Goal: Information Seeking & Learning: Learn about a topic

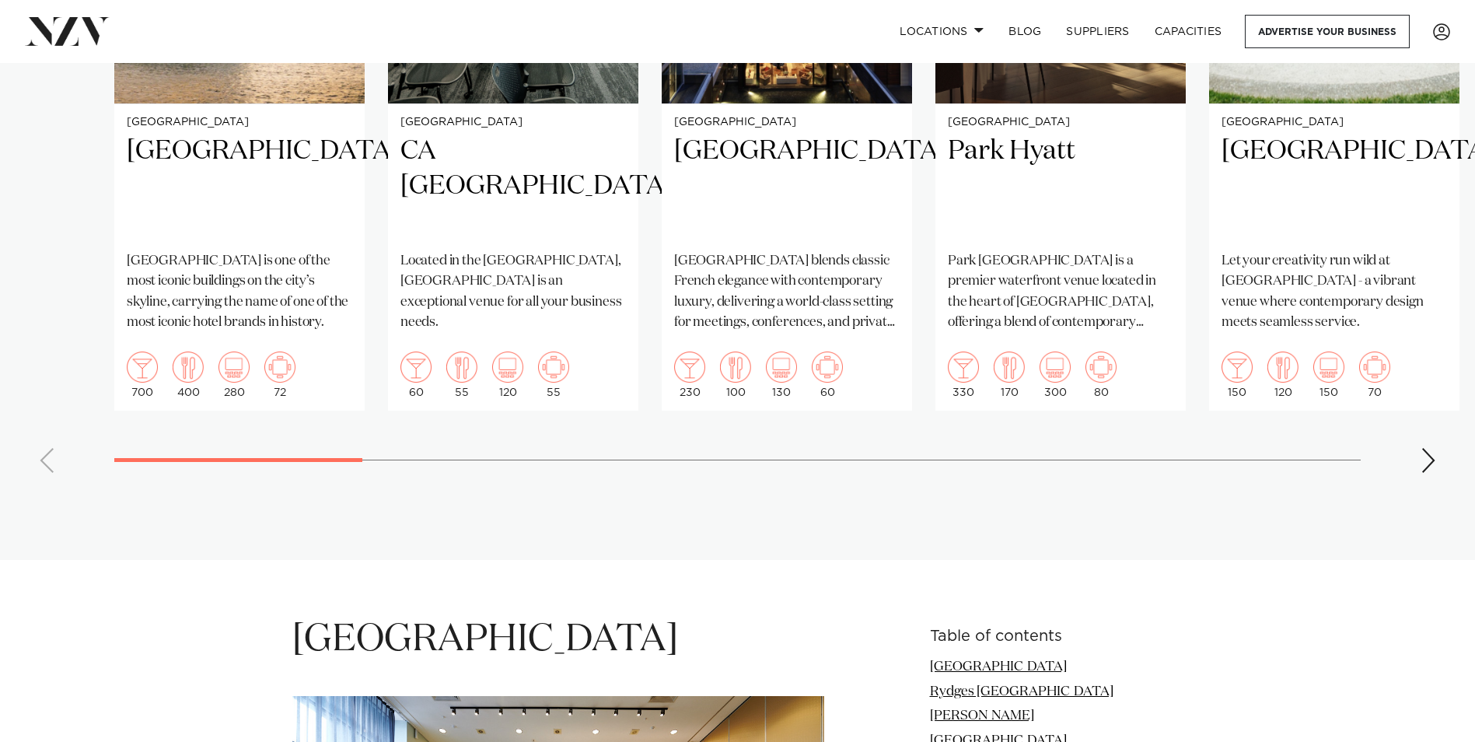
scroll to position [1399, 0]
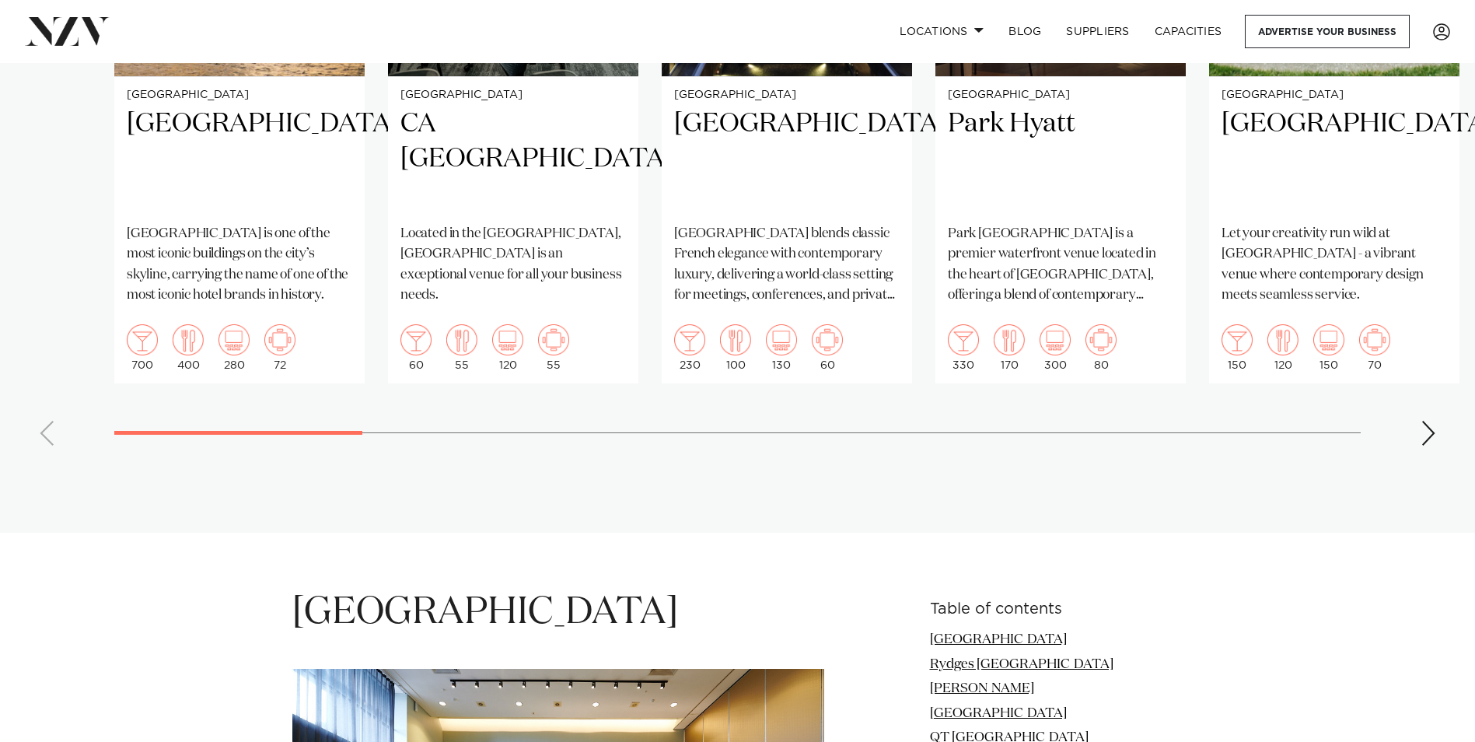
click at [1428, 431] on div "Next slide" at bounding box center [1428, 433] width 16 height 25
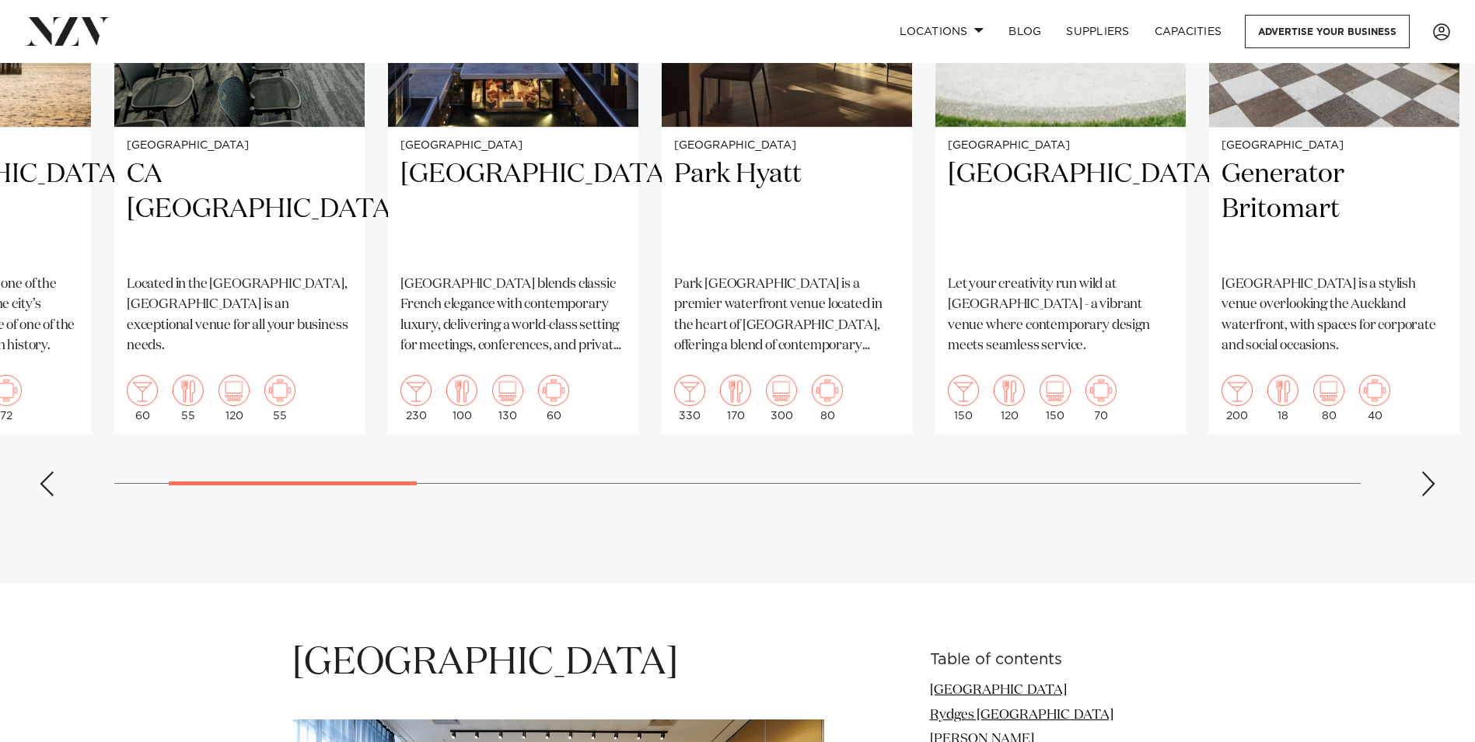
scroll to position [1322, 0]
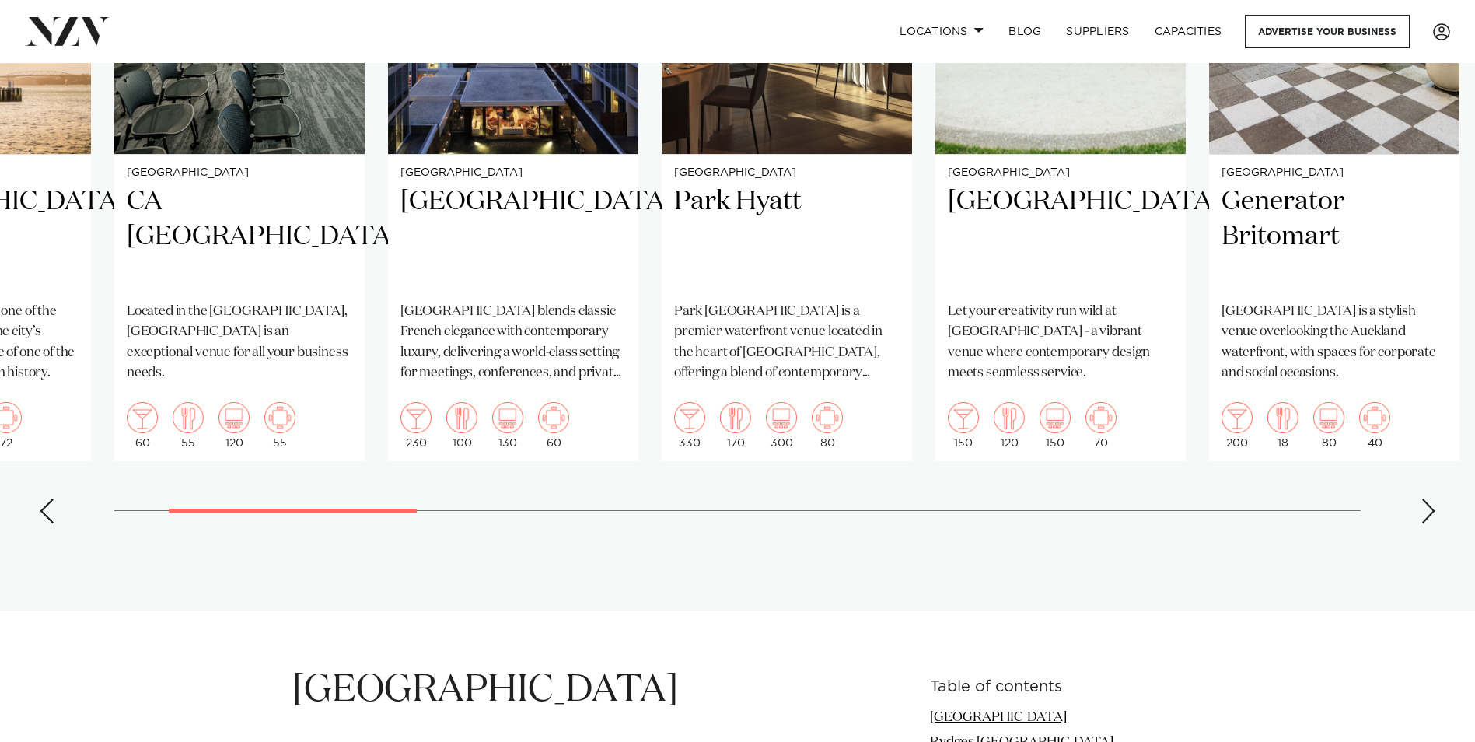
click at [1421, 520] on div "Next slide" at bounding box center [1428, 510] width 16 height 25
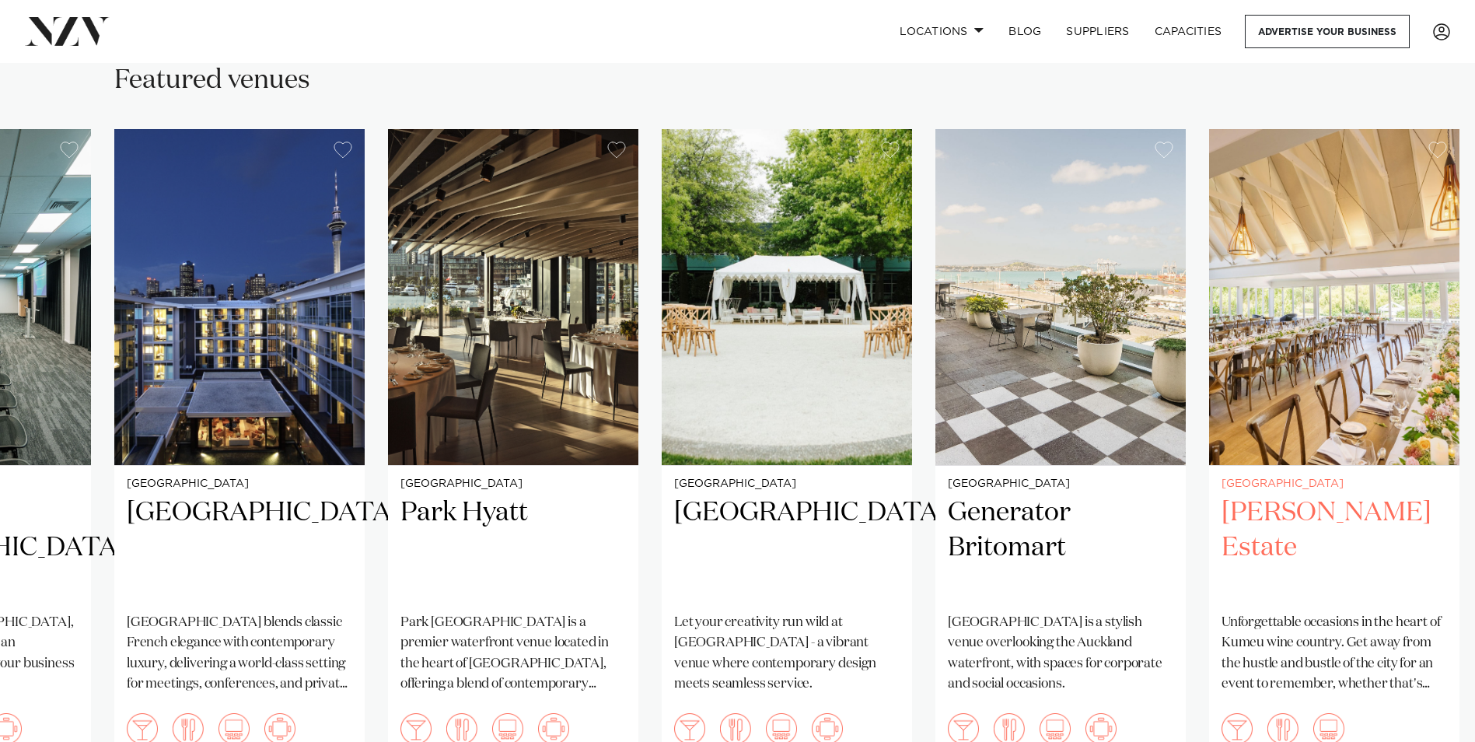
scroll to position [1166, 0]
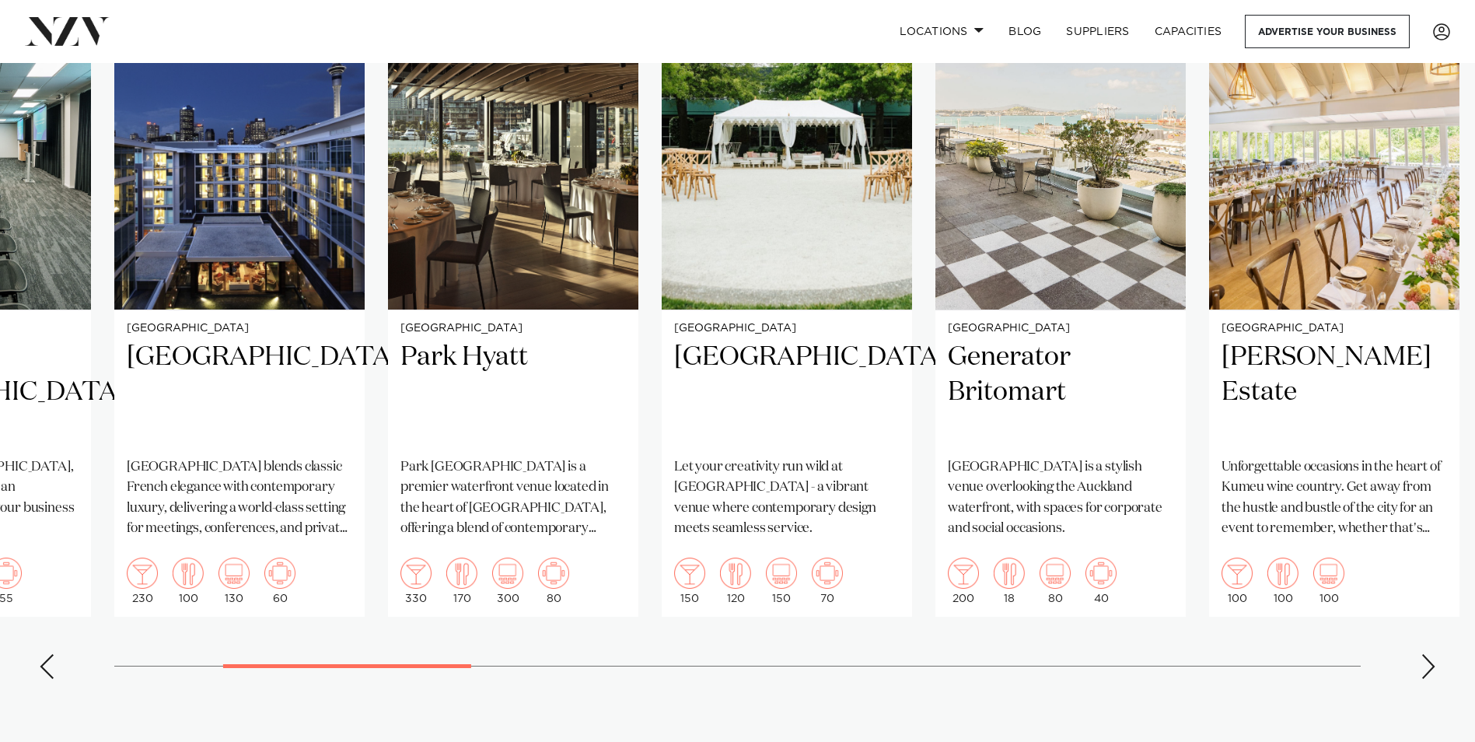
click at [1427, 687] on swiper-container "[GEOGRAPHIC_DATA] [GEOGRAPHIC_DATA] [GEOGRAPHIC_DATA] is one of the most iconic…" at bounding box center [737, 333] width 1475 height 718
click at [1429, 666] on div "Next slide" at bounding box center [1428, 666] width 16 height 25
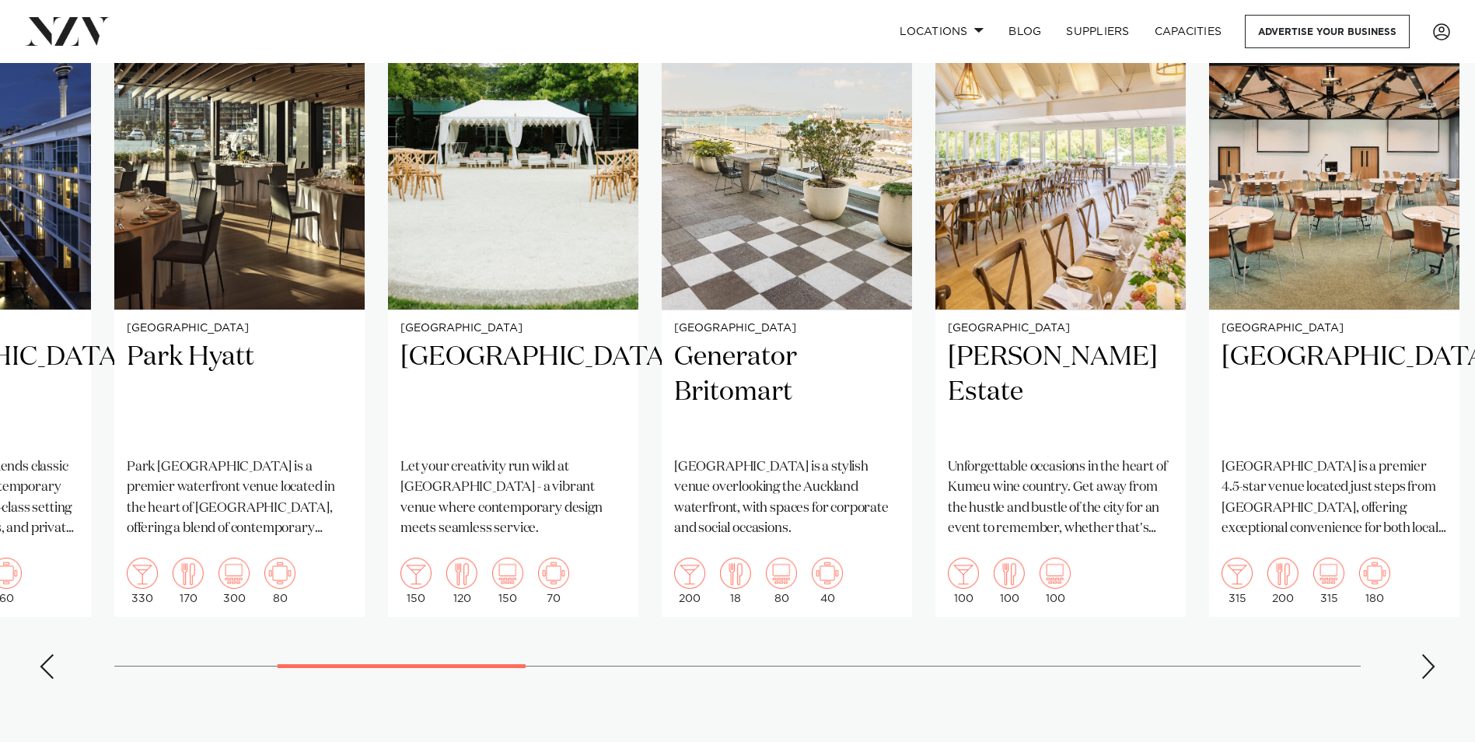
click at [1423, 660] on div "Next slide" at bounding box center [1428, 666] width 16 height 25
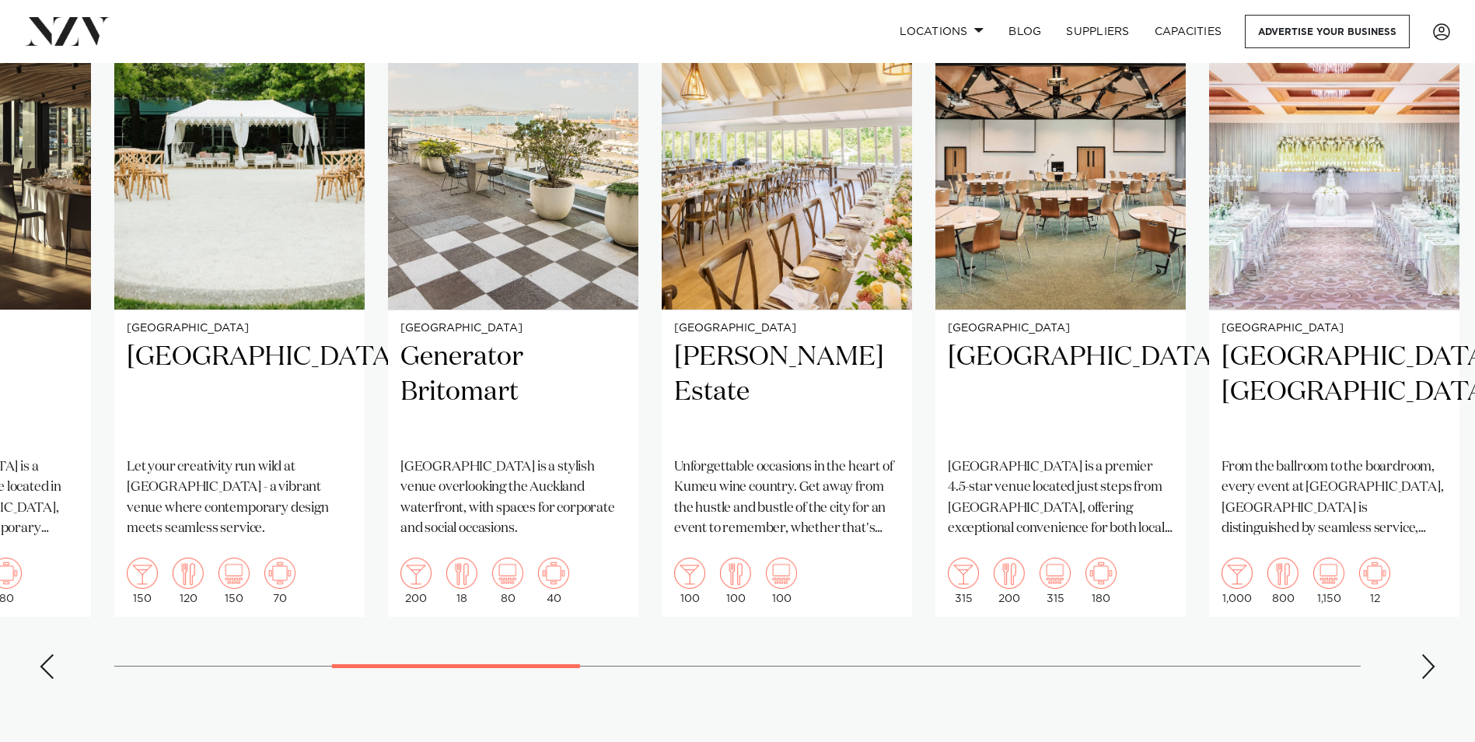
click at [1421, 659] on div "Next slide" at bounding box center [1428, 666] width 16 height 25
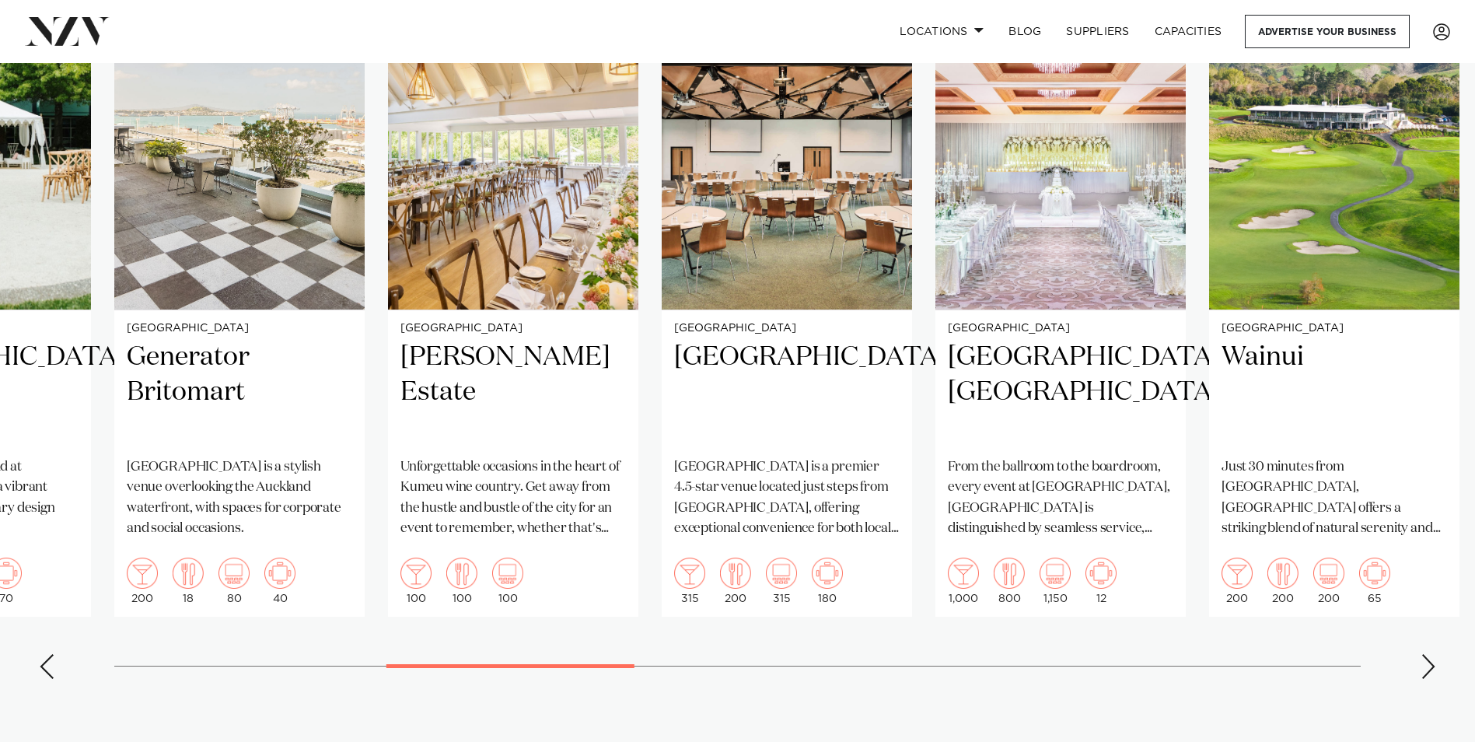
click at [1421, 659] on div "Next slide" at bounding box center [1428, 666] width 16 height 25
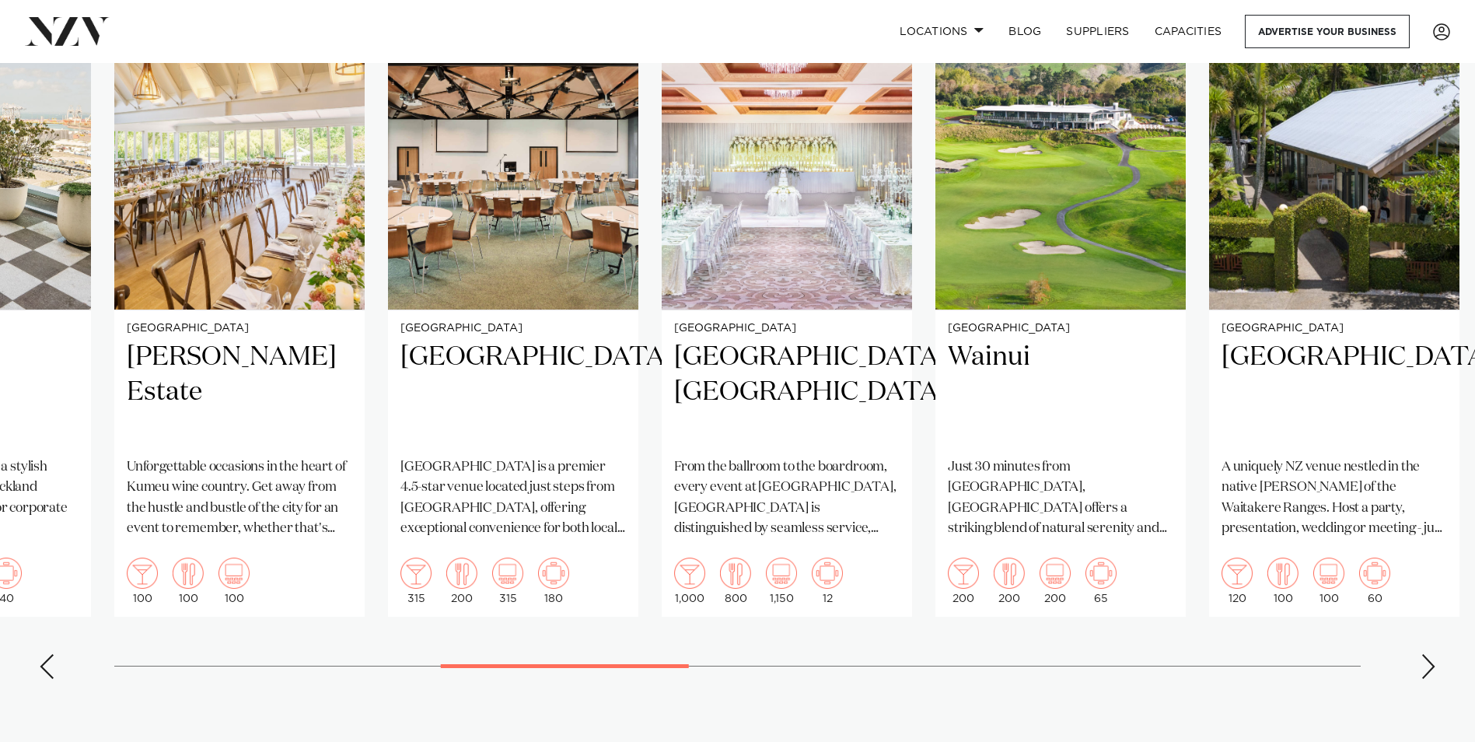
click at [1420, 659] on div "Next slide" at bounding box center [1428, 666] width 16 height 25
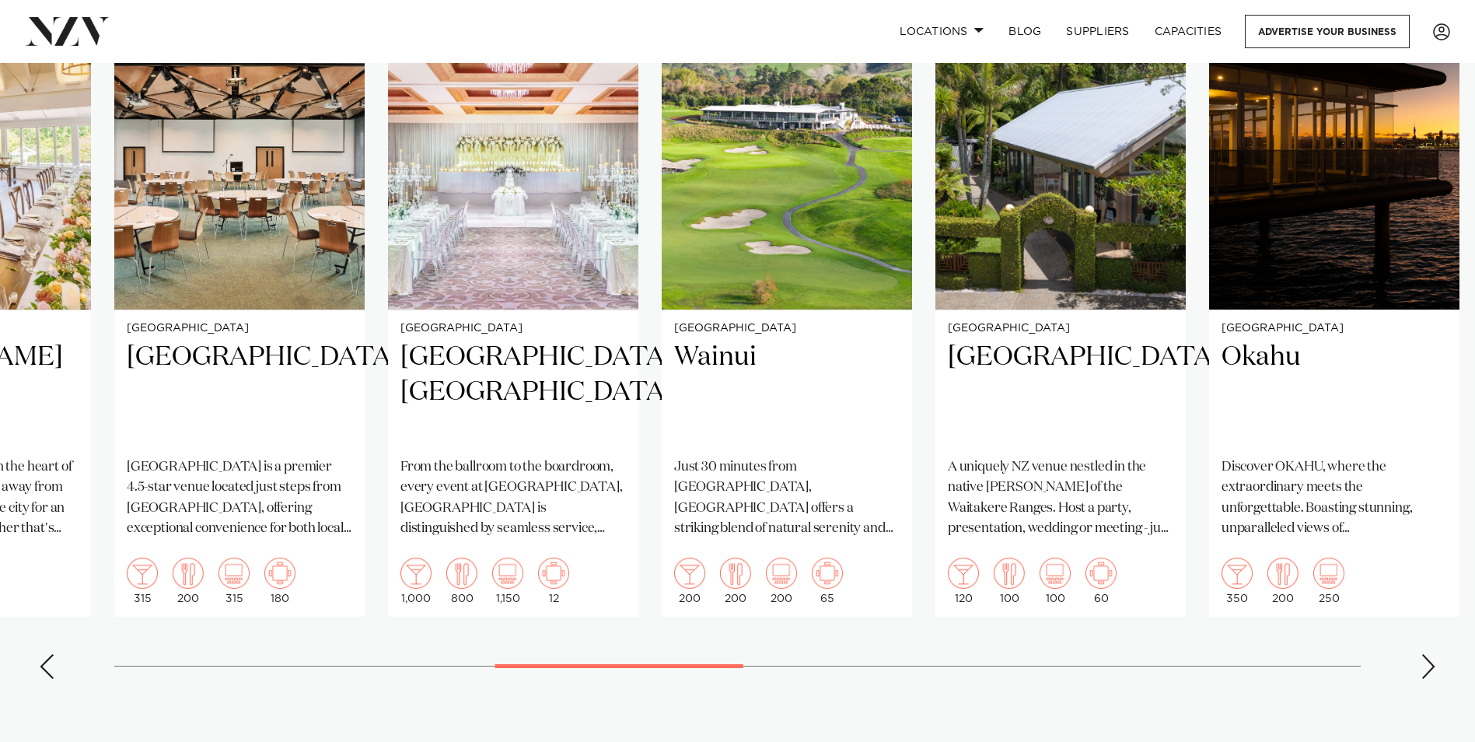
click at [1420, 659] on div "Next slide" at bounding box center [1428, 666] width 16 height 25
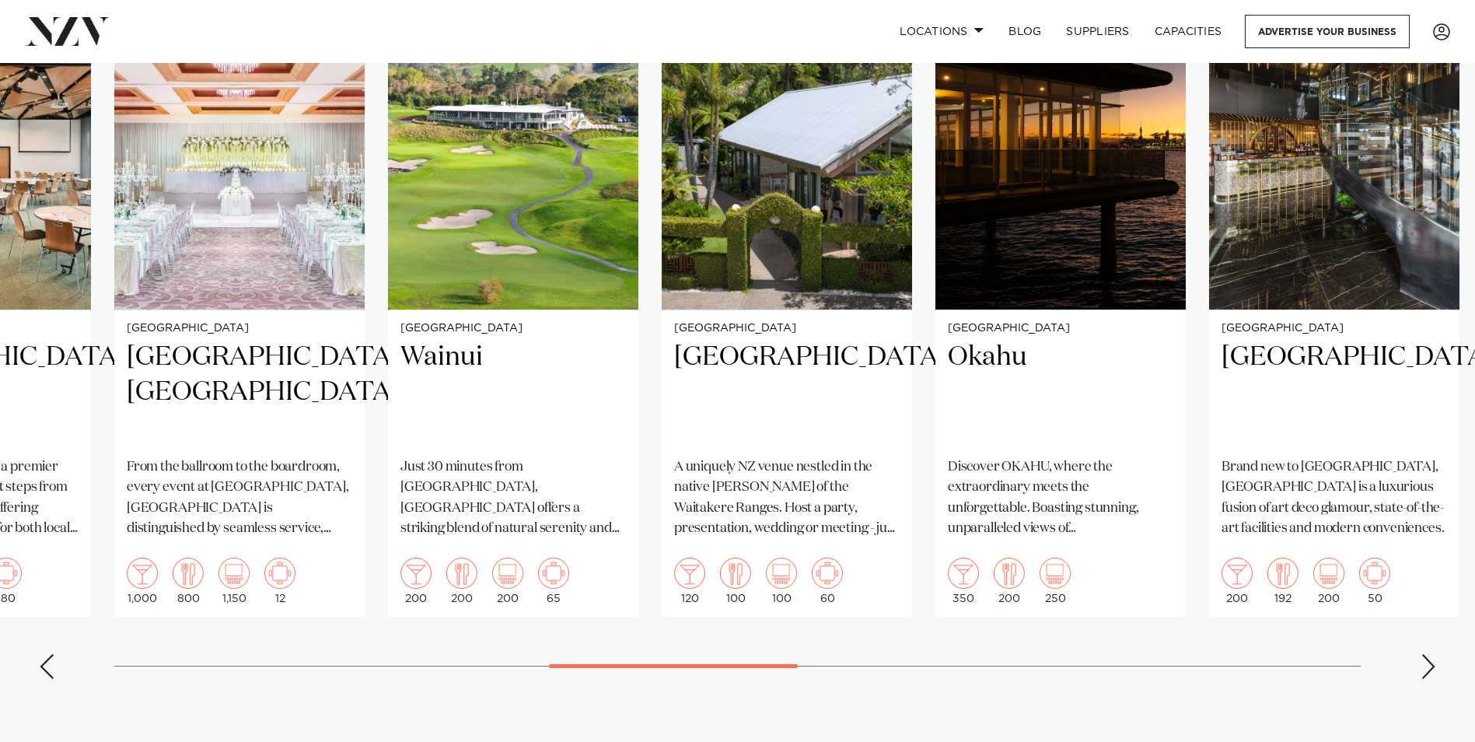
click at [1420, 659] on div "Next slide" at bounding box center [1428, 666] width 16 height 25
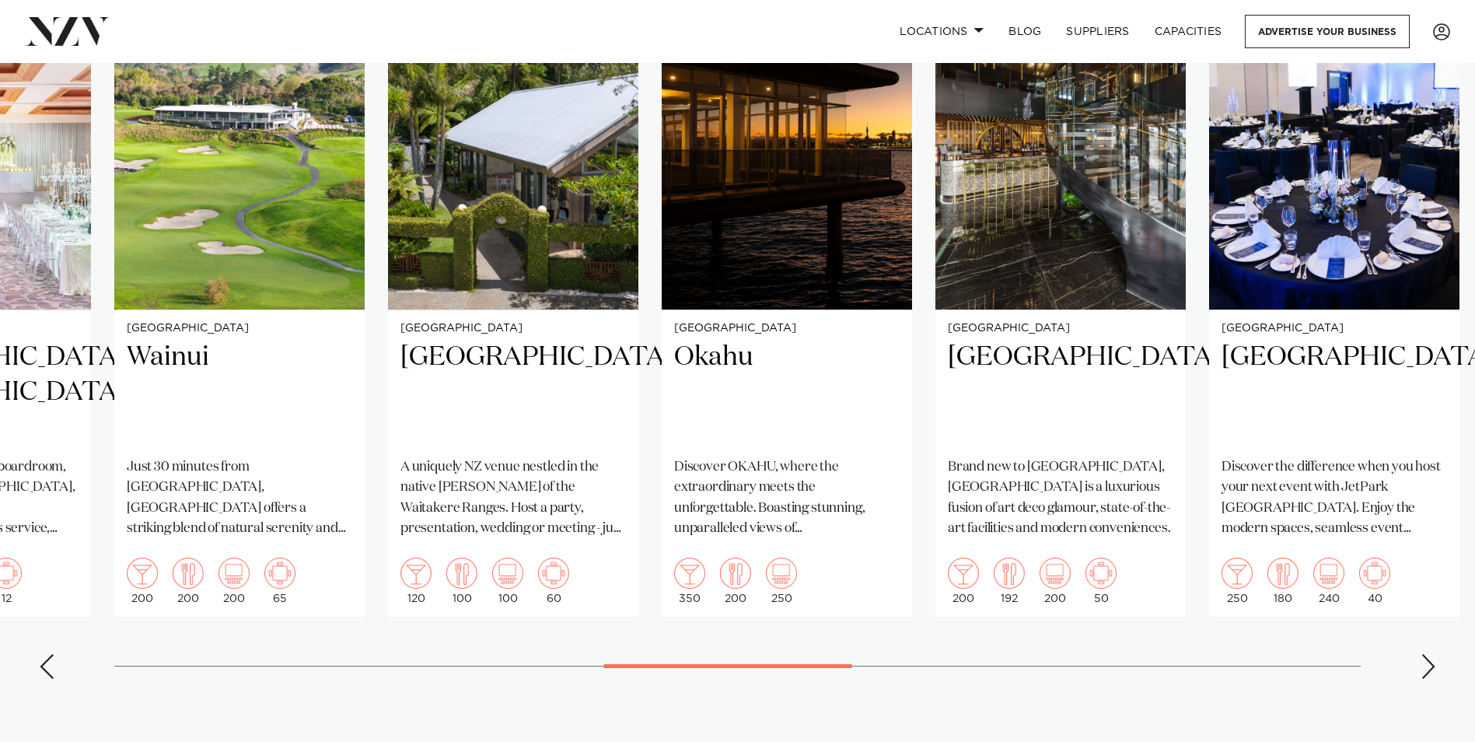
click at [1420, 659] on div "Next slide" at bounding box center [1428, 666] width 16 height 25
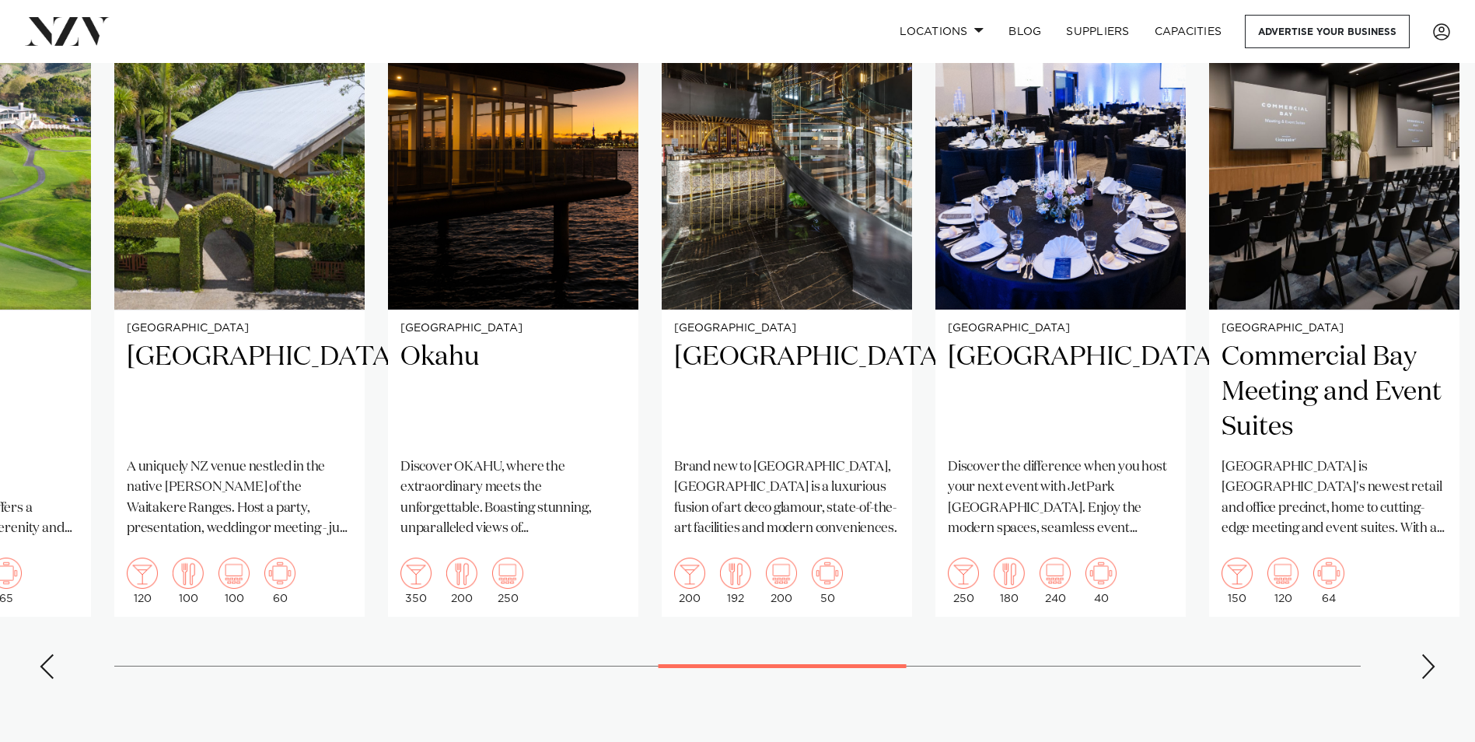
click at [1421, 659] on div "Next slide" at bounding box center [1428, 666] width 16 height 25
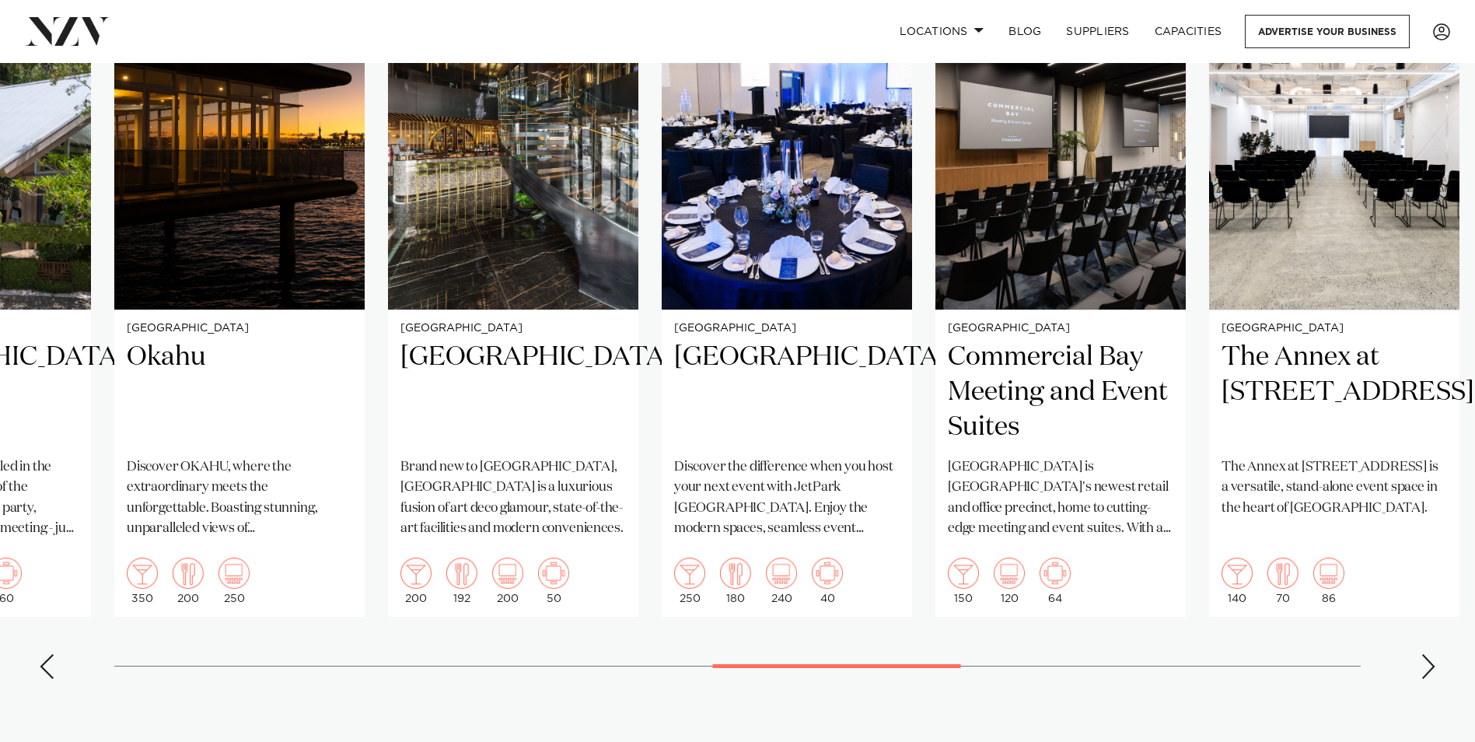
click at [1421, 659] on div "Next slide" at bounding box center [1428, 666] width 16 height 25
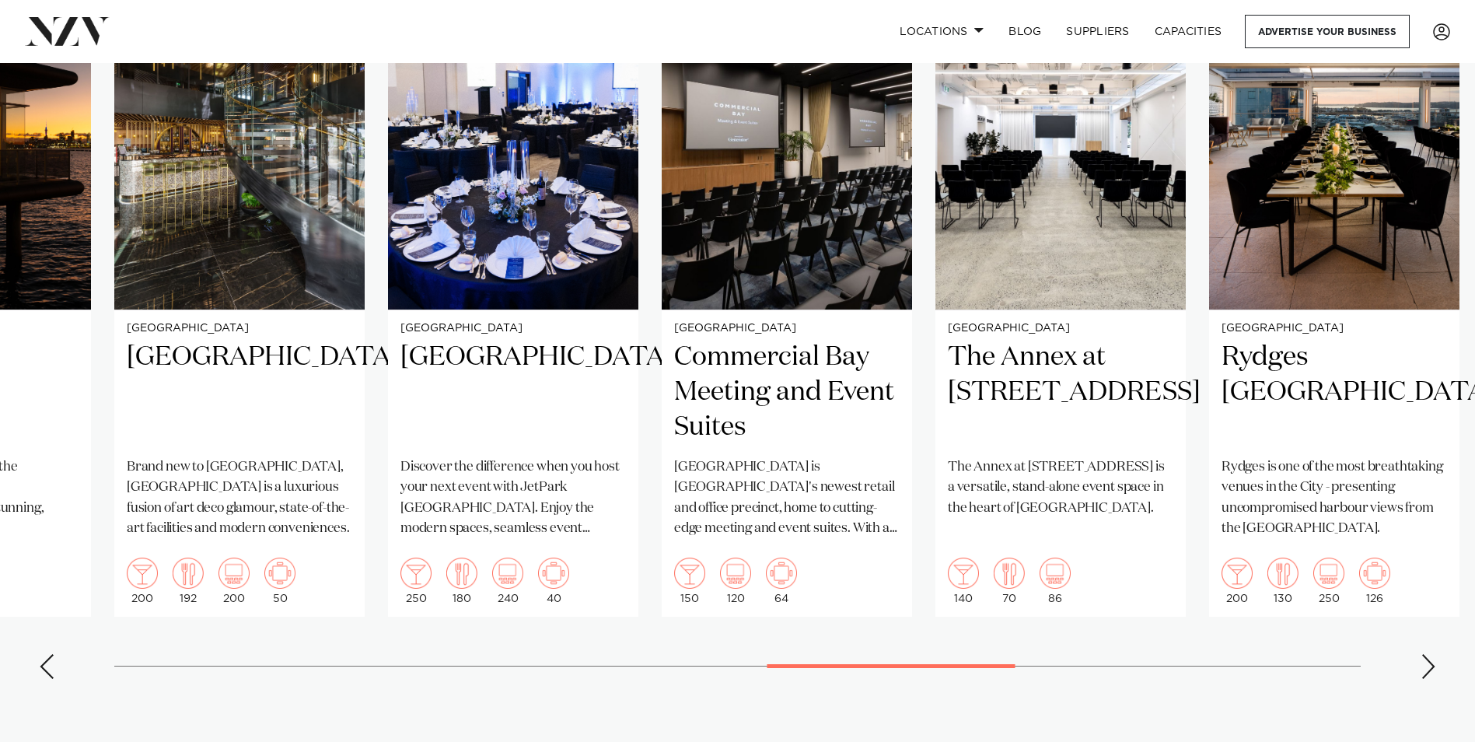
click at [1421, 659] on div "Next slide" at bounding box center [1428, 666] width 16 height 25
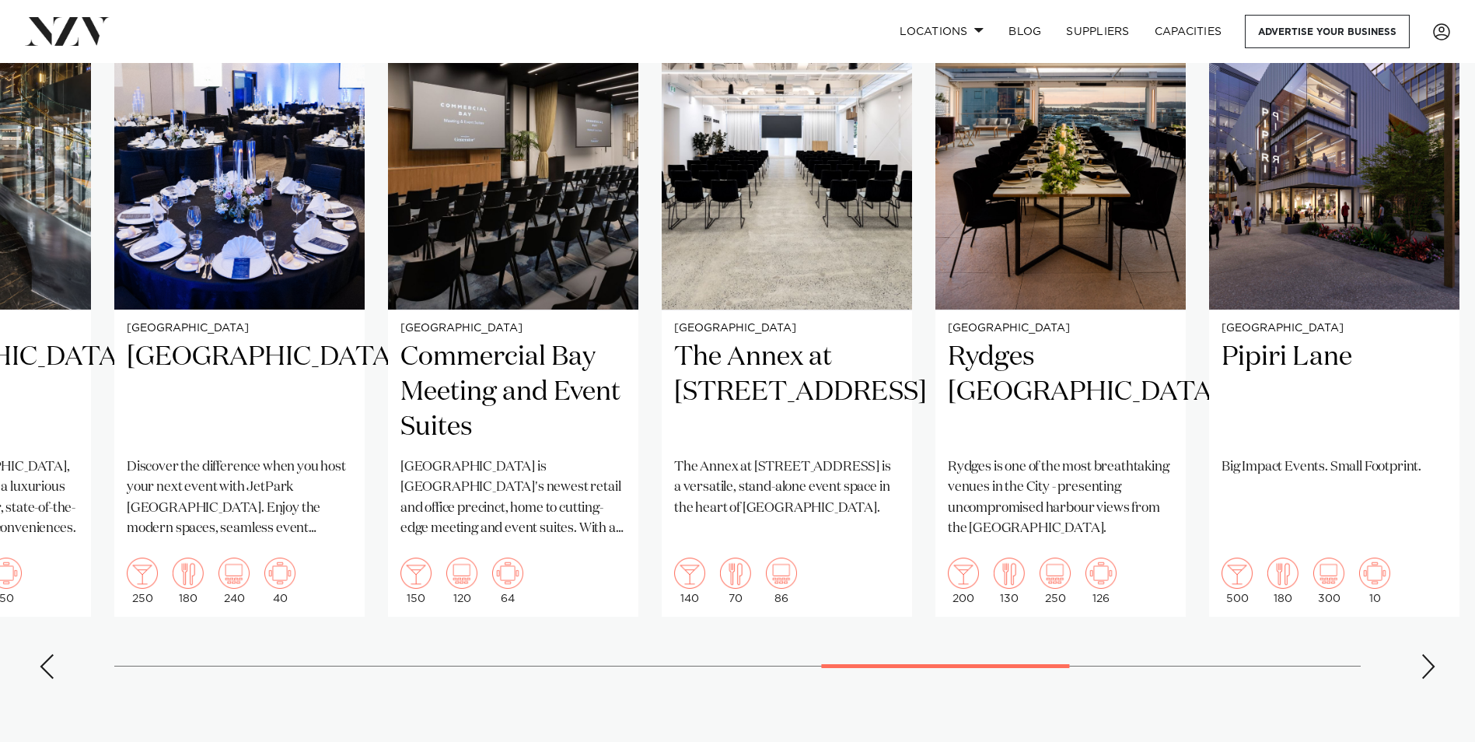
click at [1421, 659] on div "Next slide" at bounding box center [1428, 666] width 16 height 25
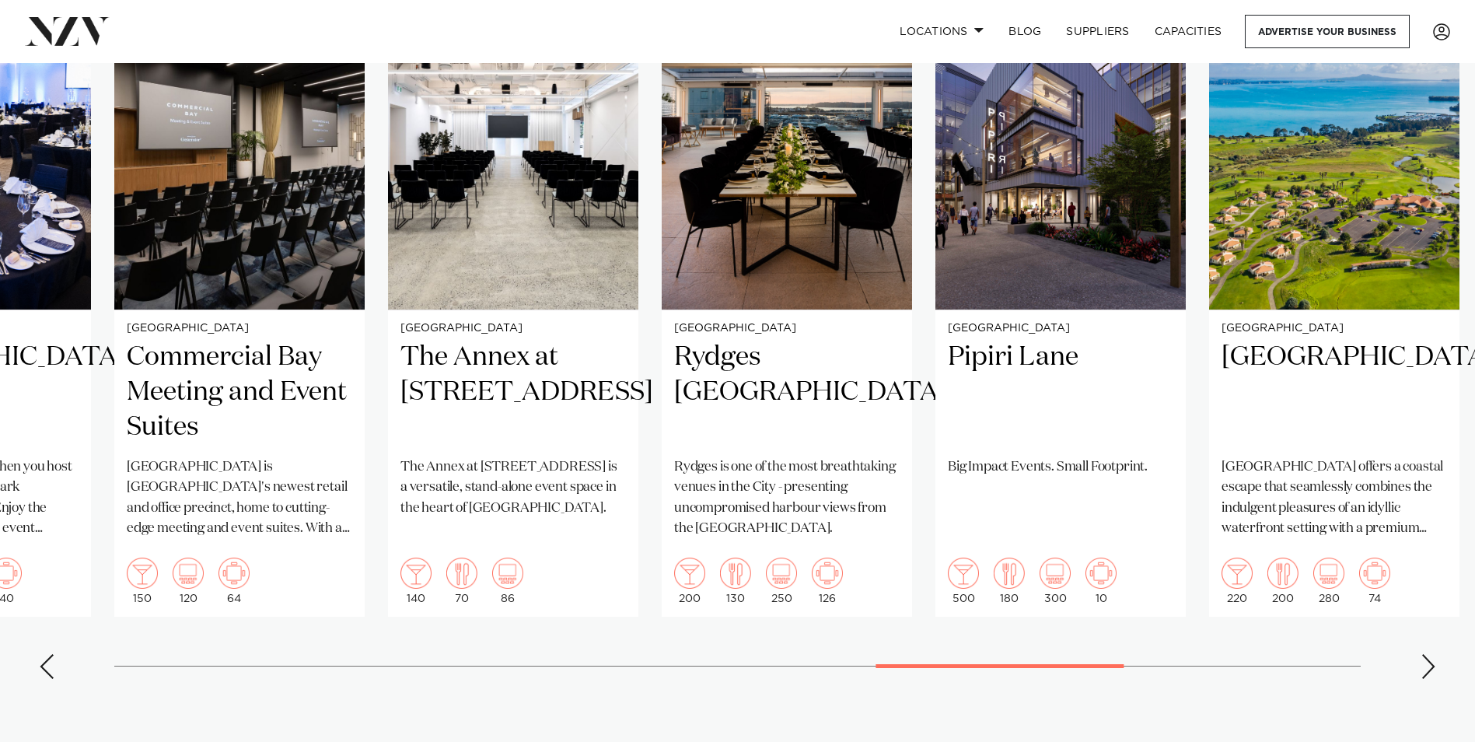
click at [1421, 659] on div "Next slide" at bounding box center [1428, 666] width 16 height 25
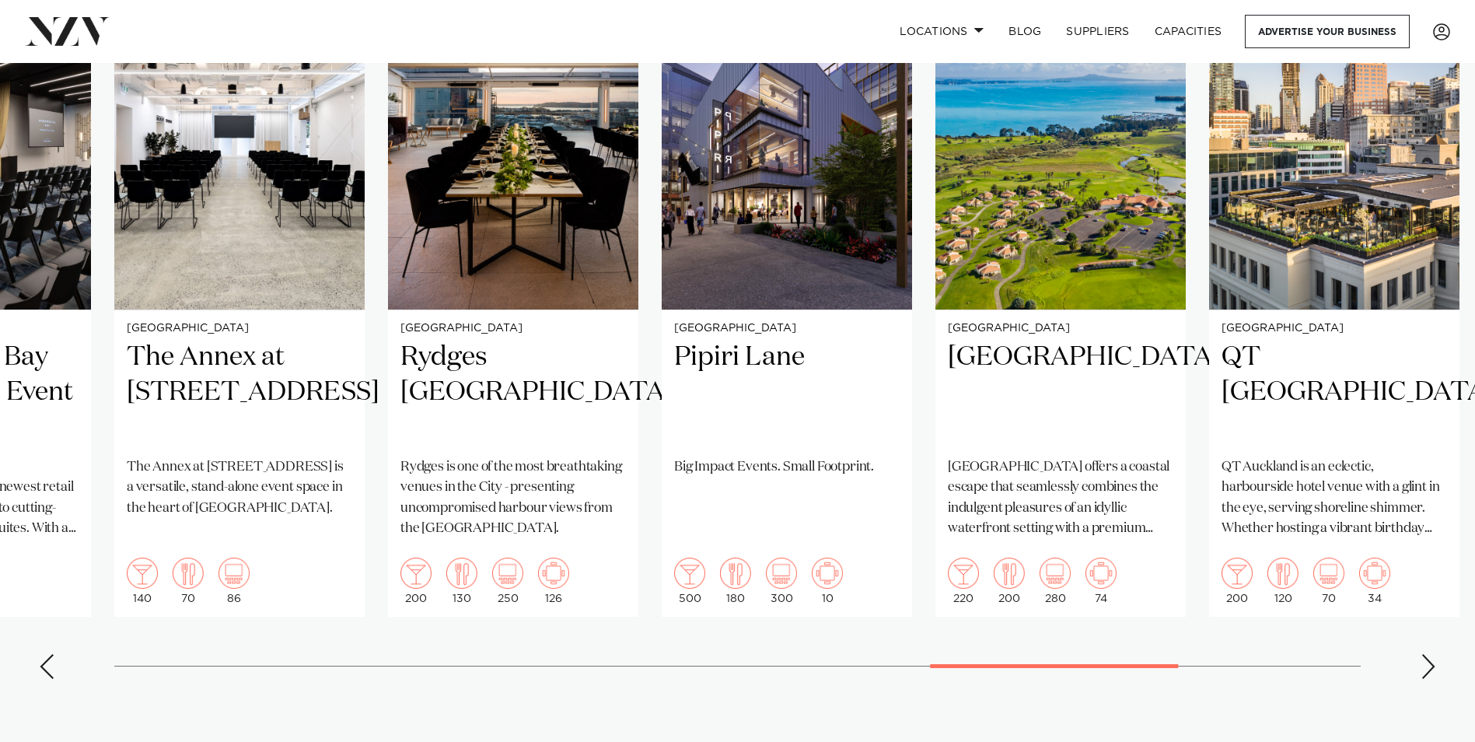
click at [1421, 659] on div "Next slide" at bounding box center [1428, 666] width 16 height 25
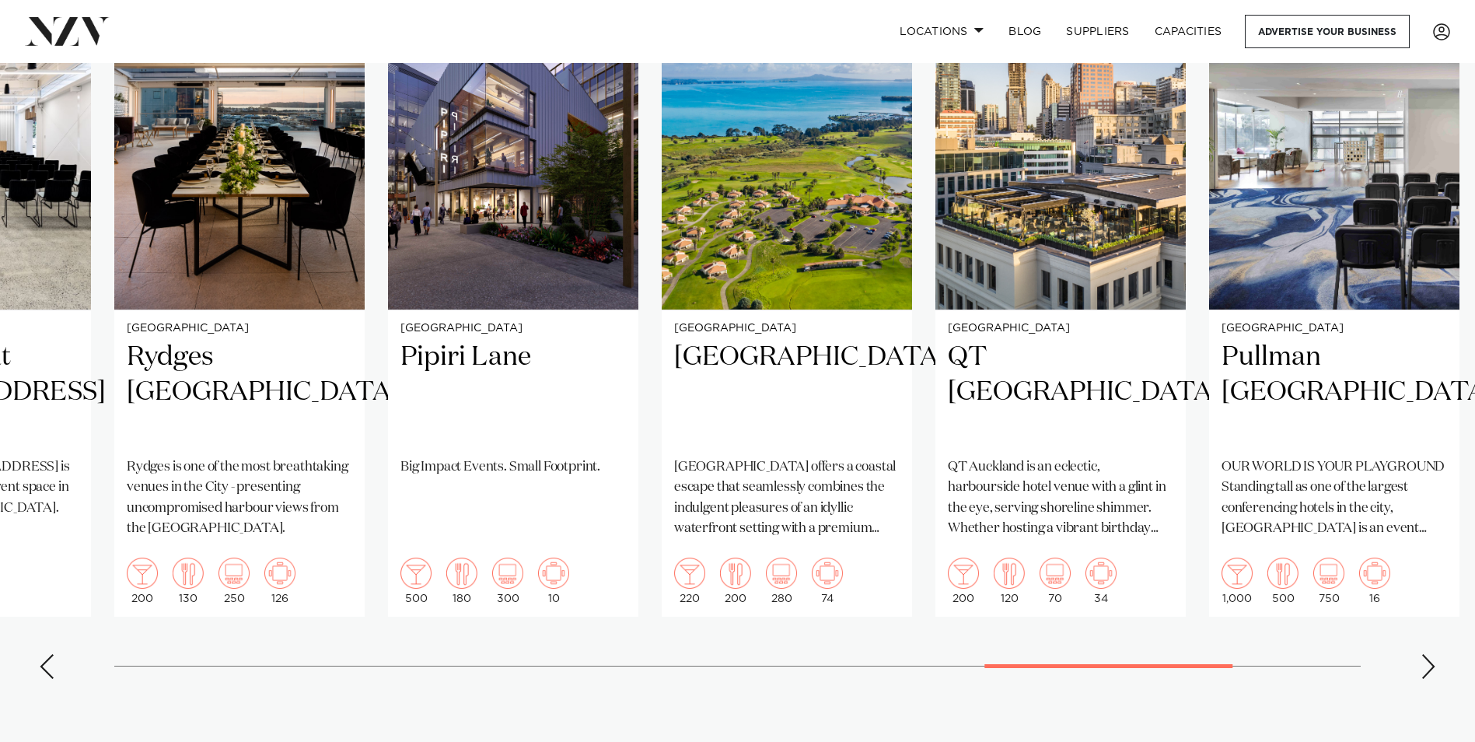
click at [1421, 659] on div "Next slide" at bounding box center [1428, 666] width 16 height 25
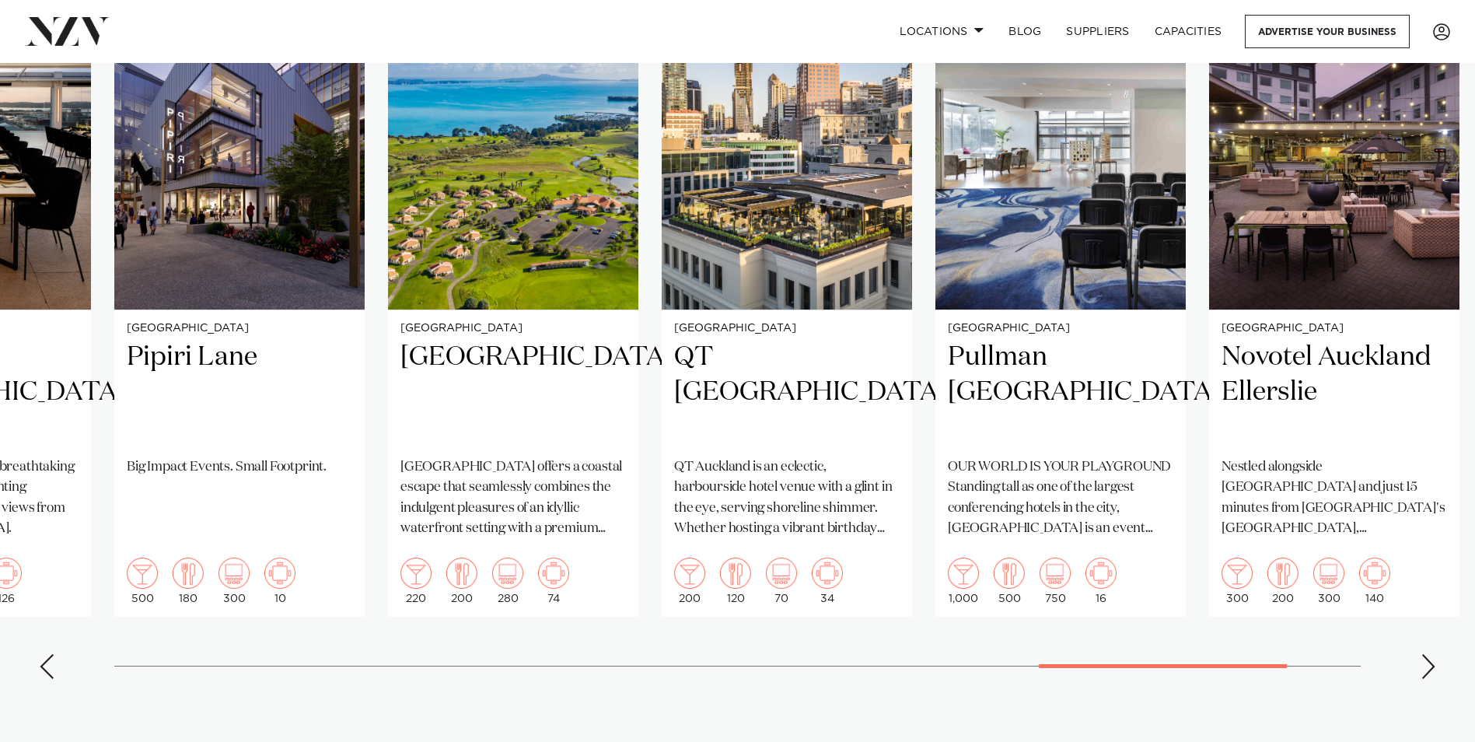
click at [1421, 659] on div "Next slide" at bounding box center [1428, 666] width 16 height 25
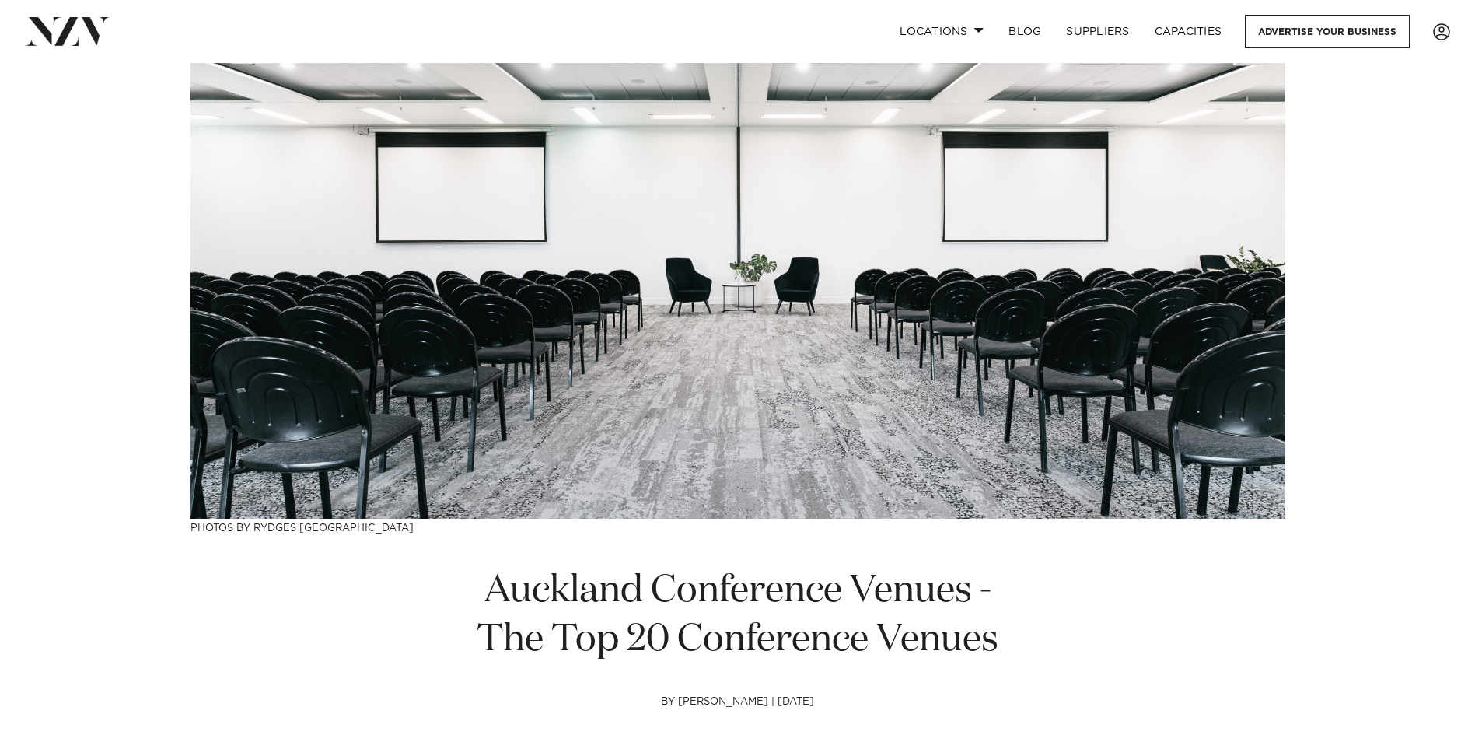
scroll to position [0, 0]
